Goal: Find contact information: Find contact information

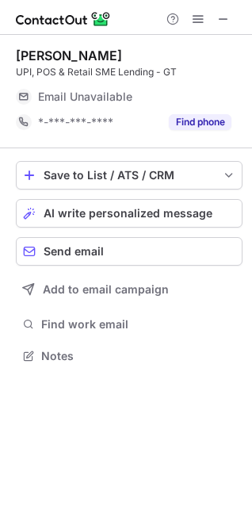
scroll to position [345, 252]
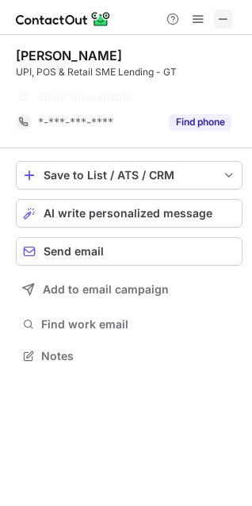
click at [223, 23] on span at bounding box center [223, 19] width 13 height 13
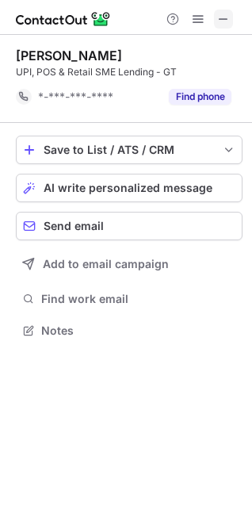
scroll to position [320, 252]
click at [227, 13] on span at bounding box center [223, 19] width 13 height 13
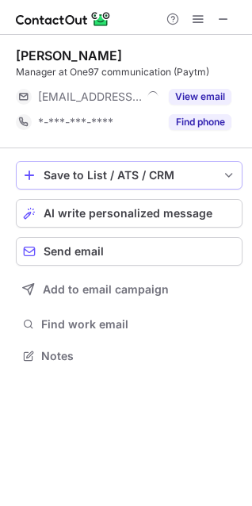
scroll to position [345, 252]
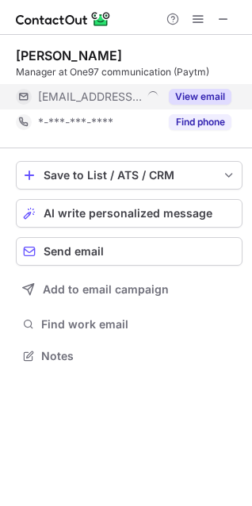
click at [207, 96] on button "View email" at bounding box center [200, 97] width 63 height 16
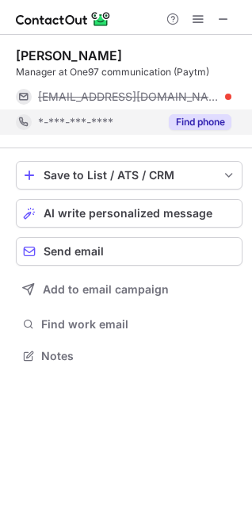
click at [191, 126] on button "Find phone" at bounding box center [200, 122] width 63 height 16
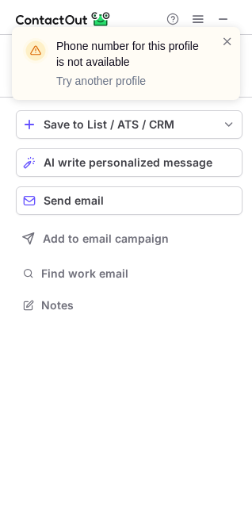
scroll to position [294, 252]
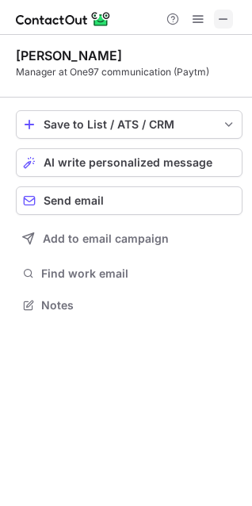
click at [229, 22] on span at bounding box center [223, 19] width 13 height 13
click at [228, 22] on span at bounding box center [223, 19] width 13 height 13
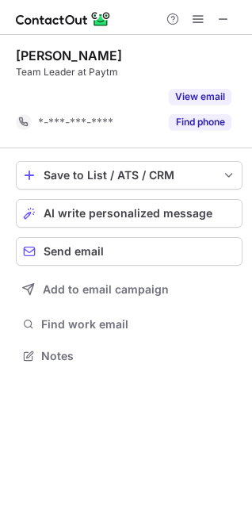
scroll to position [320, 252]
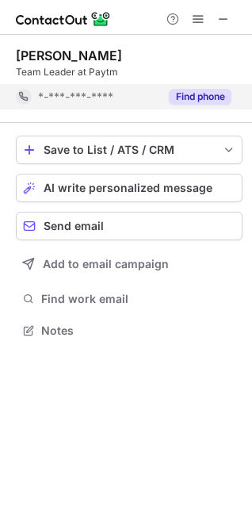
click at [179, 98] on button "Find phone" at bounding box center [200, 97] width 63 height 16
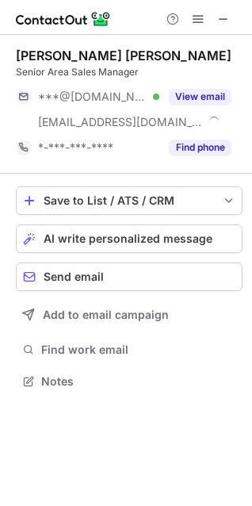
scroll to position [371, 252]
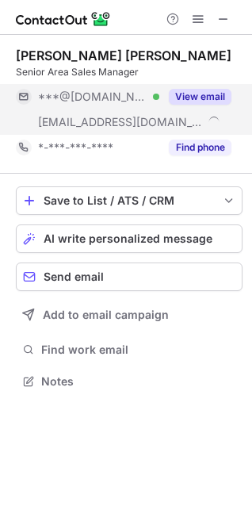
click at [221, 90] on button "View email" at bounding box center [200, 97] width 63 height 16
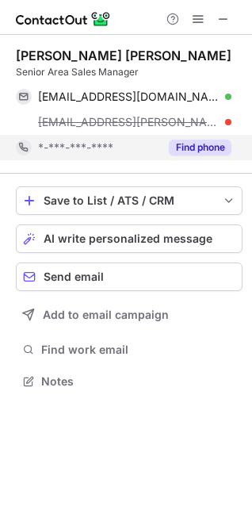
click at [196, 144] on button "Find phone" at bounding box center [200, 148] width 63 height 16
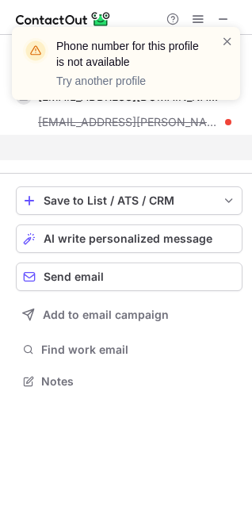
scroll to position [345, 252]
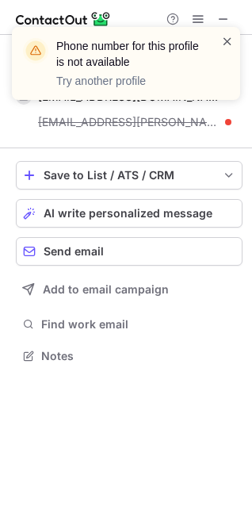
click at [232, 40] on span at bounding box center [227, 41] width 13 height 16
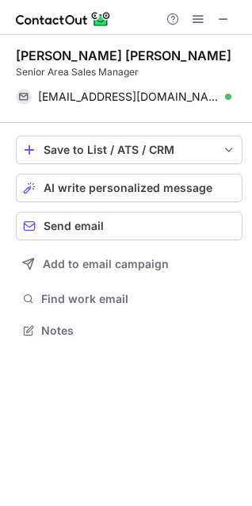
scroll to position [320, 252]
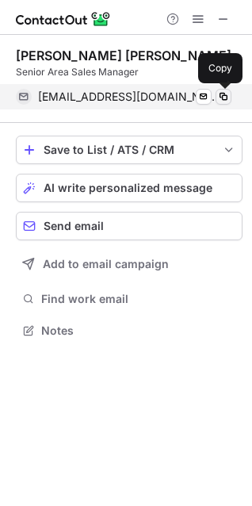
click at [223, 98] on span at bounding box center [223, 96] width 13 height 13
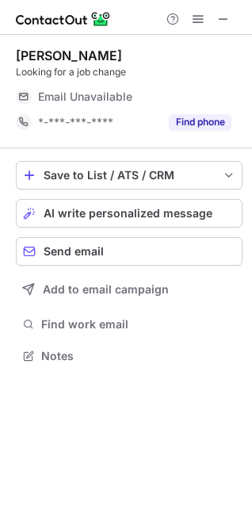
scroll to position [345, 252]
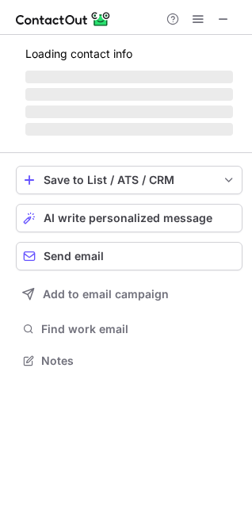
scroll to position [385, 252]
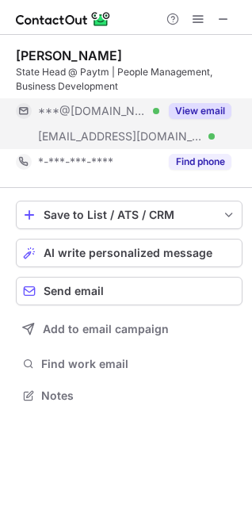
click at [224, 117] on button "View email" at bounding box center [200, 111] width 63 height 16
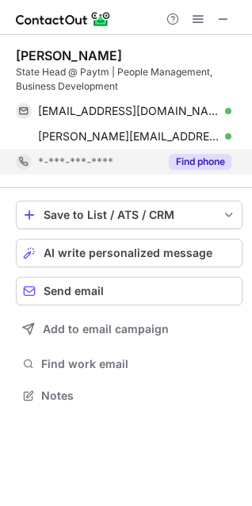
click at [209, 162] on button "Find phone" at bounding box center [200, 162] width 63 height 16
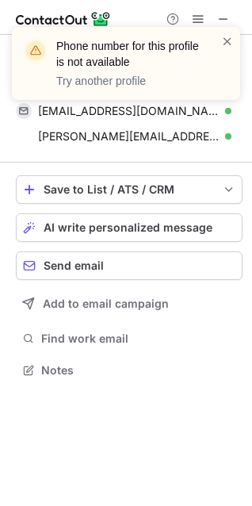
scroll to position [359, 252]
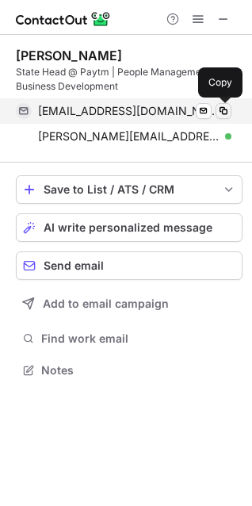
click at [221, 110] on span at bounding box center [223, 111] width 13 height 13
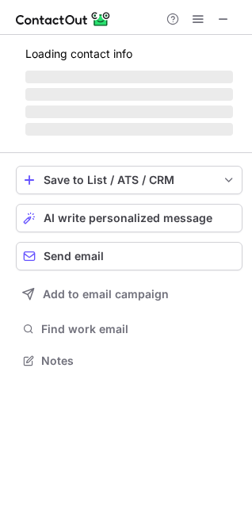
scroll to position [359, 252]
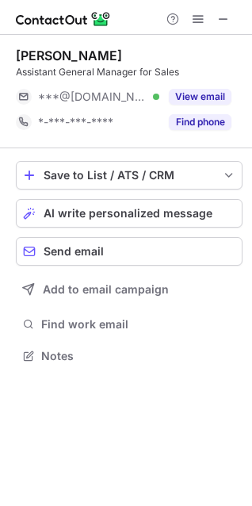
scroll to position [345, 252]
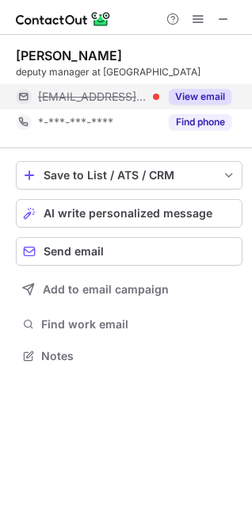
click at [209, 98] on button "View email" at bounding box center [200, 97] width 63 height 16
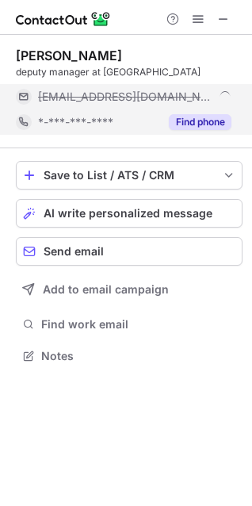
click at [188, 130] on div "Find phone" at bounding box center [195, 121] width 72 height 25
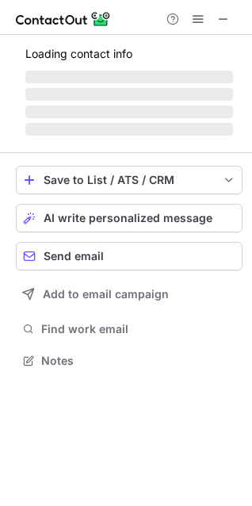
scroll to position [345, 252]
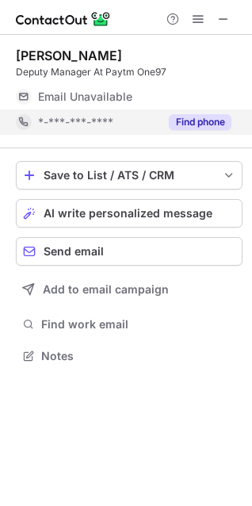
click at [202, 113] on div "Find phone" at bounding box center [195, 121] width 72 height 25
click at [229, 19] on span at bounding box center [223, 19] width 13 height 13
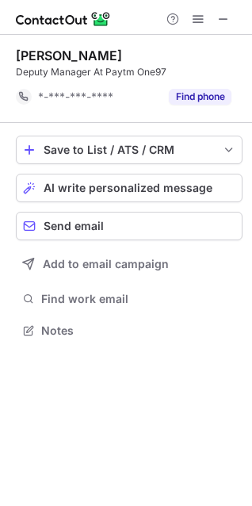
scroll to position [320, 252]
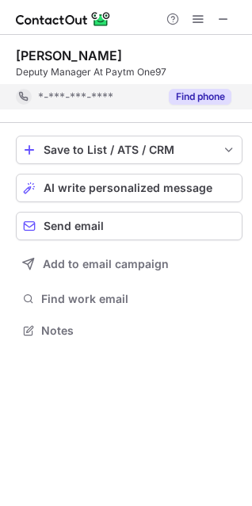
click at [205, 98] on button "Find phone" at bounding box center [200, 97] width 63 height 16
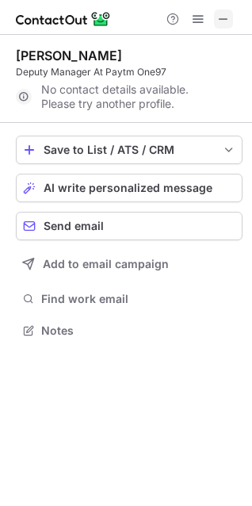
click at [221, 17] on span at bounding box center [223, 19] width 13 height 13
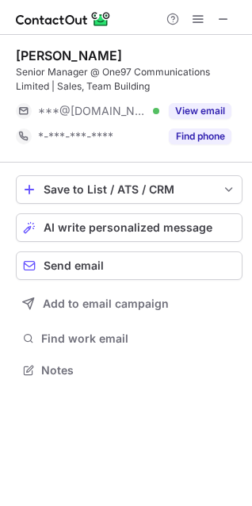
scroll to position [359, 252]
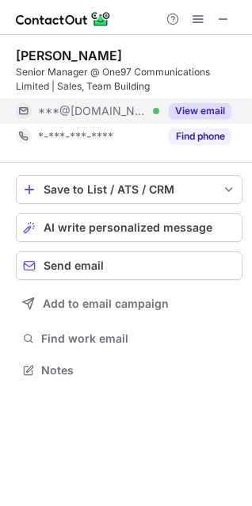
click at [188, 108] on button "View email" at bounding box center [200, 111] width 63 height 16
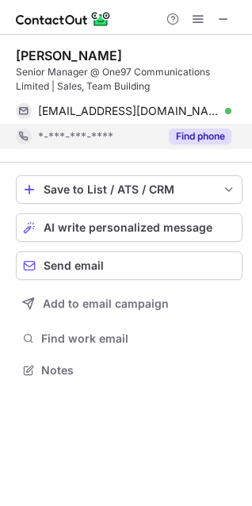
click at [188, 130] on button "Find phone" at bounding box center [200, 137] width 63 height 16
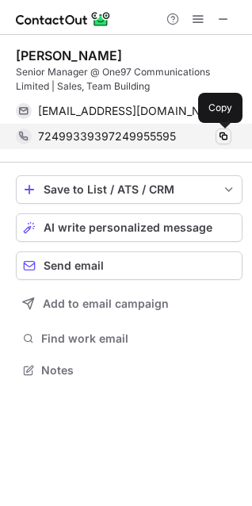
click at [229, 138] on span at bounding box center [223, 136] width 13 height 13
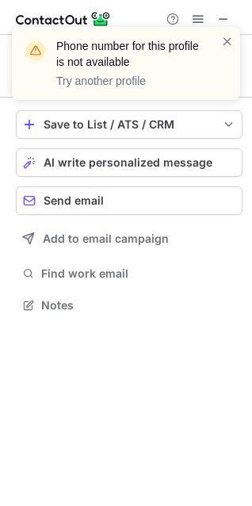
scroll to position [294, 252]
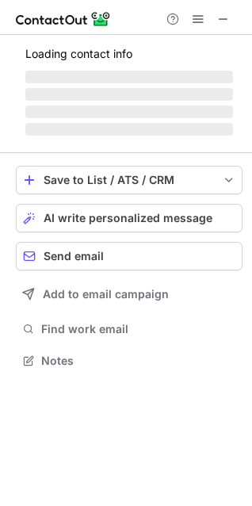
scroll to position [359, 252]
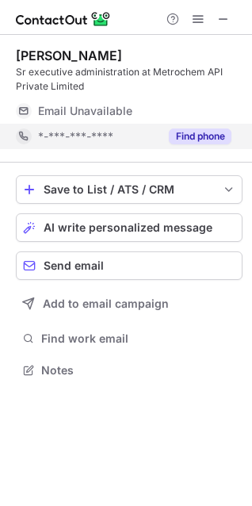
click at [204, 138] on button "Find phone" at bounding box center [200, 137] width 63 height 16
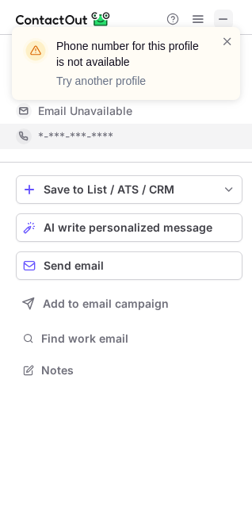
click at [230, 33] on div at bounding box center [227, 63] width 13 height 60
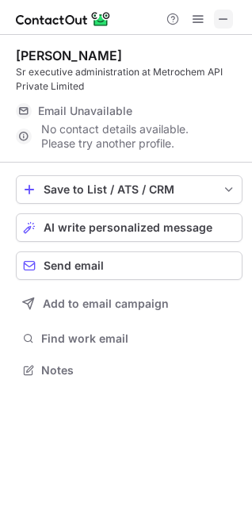
click at [225, 25] on span at bounding box center [223, 19] width 13 height 13
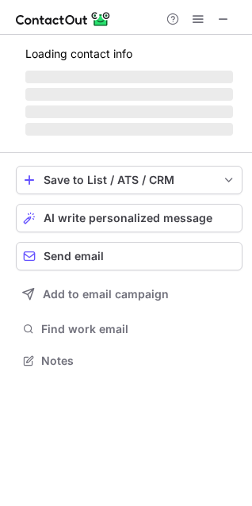
scroll to position [359, 252]
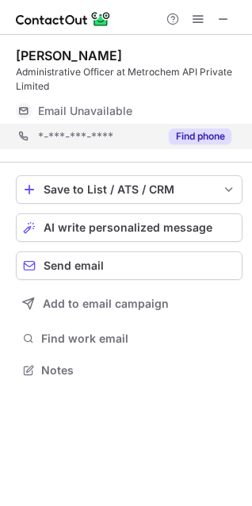
click at [240, 133] on div "*-***-***-**** Find phone" at bounding box center [129, 136] width 227 height 25
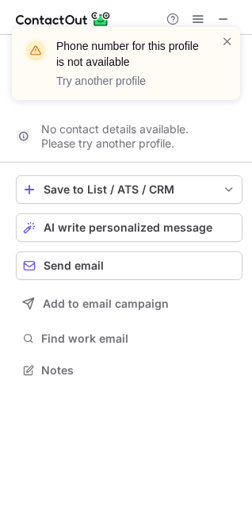
scroll to position [334, 252]
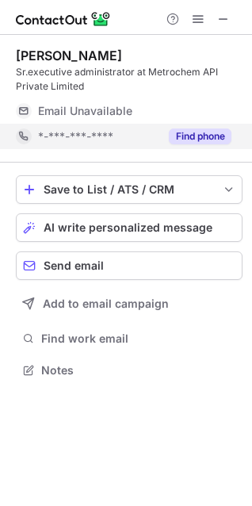
scroll to position [359, 252]
click at [205, 136] on button "Find phone" at bounding box center [200, 137] width 63 height 16
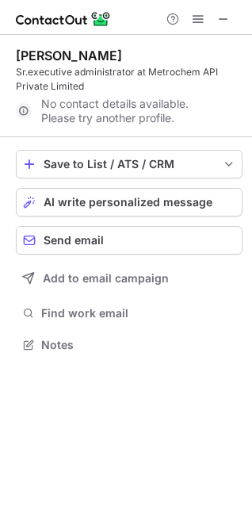
scroll to position [334, 252]
